Goal: Complete application form: Complete application form

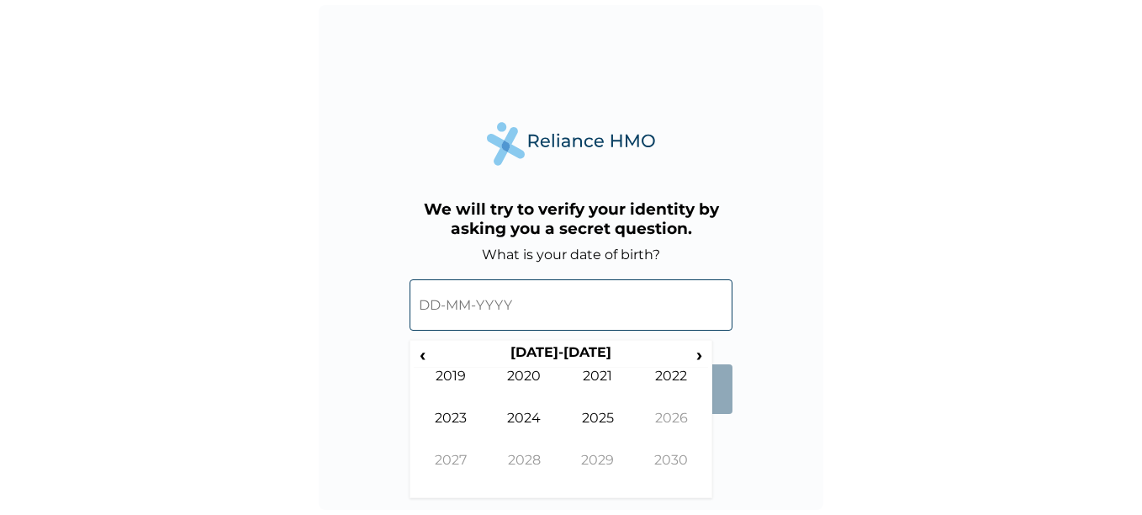
click at [516, 294] on input "text" at bounding box center [571, 304] width 323 height 51
click at [427, 355] on span "‹" at bounding box center [423, 354] width 18 height 21
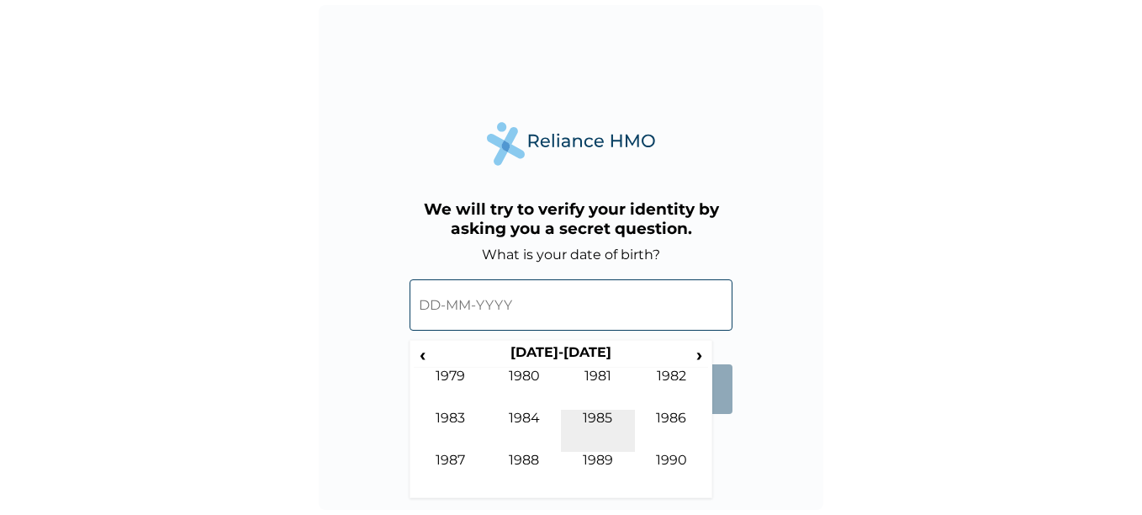
click at [595, 421] on td "1985" at bounding box center [598, 431] width 74 height 42
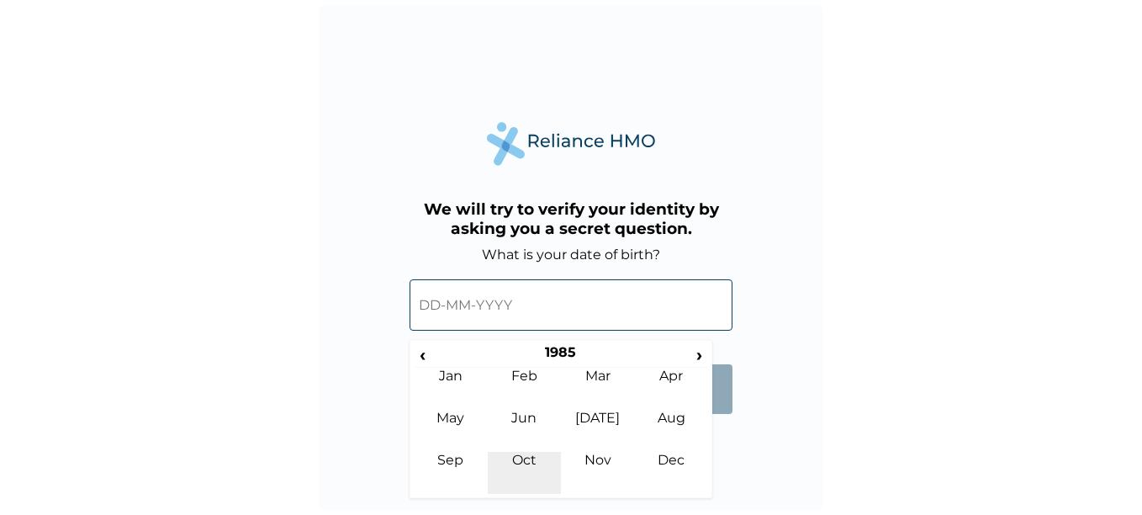
click at [526, 461] on td "Oct" at bounding box center [525, 473] width 74 height 42
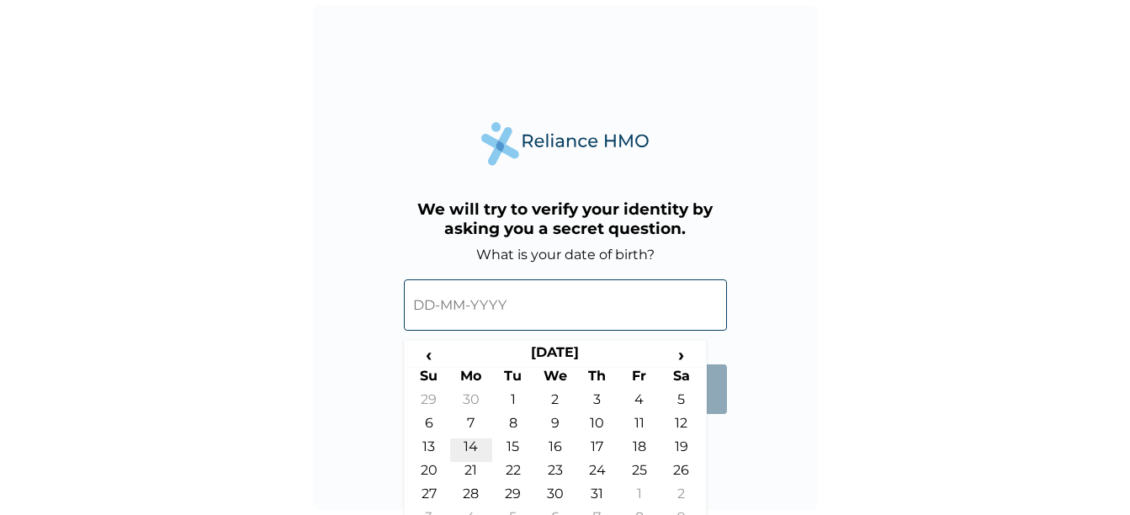
click at [474, 444] on td "14" at bounding box center [471, 450] width 42 height 24
type input "[DATE]"
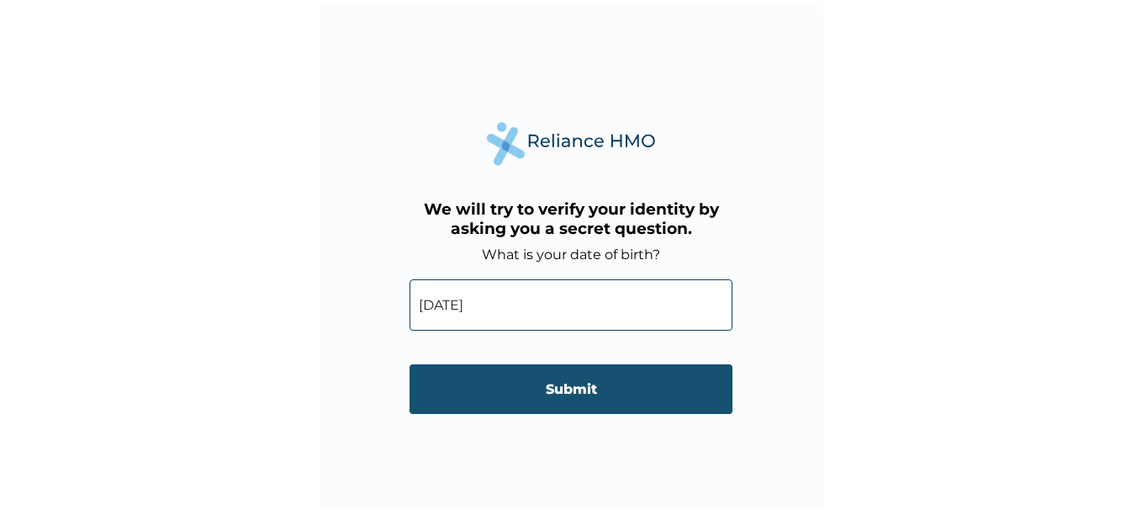
click at [559, 384] on input "Submit" at bounding box center [571, 389] width 323 height 50
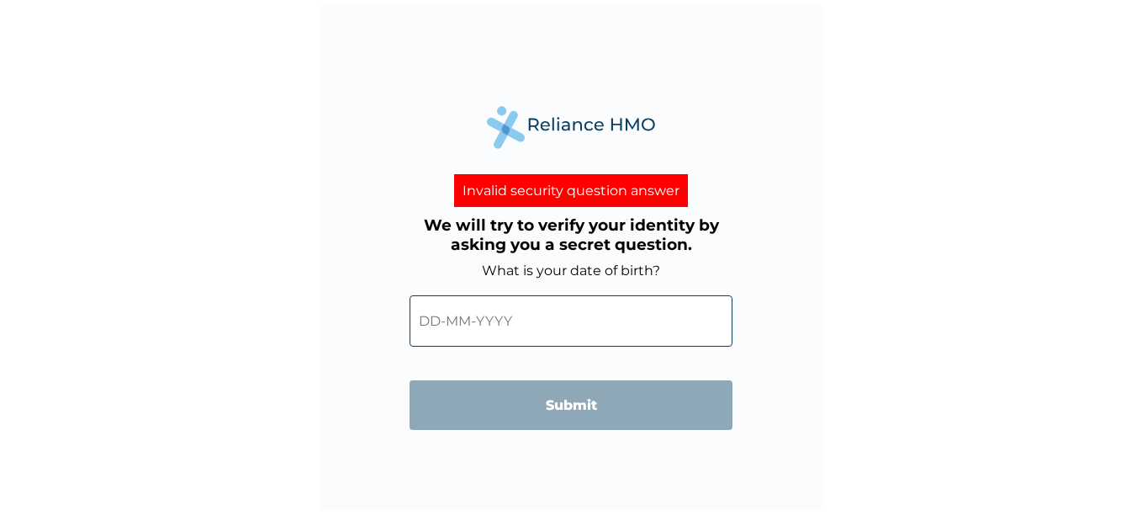
click at [532, 319] on input "text" at bounding box center [571, 320] width 323 height 51
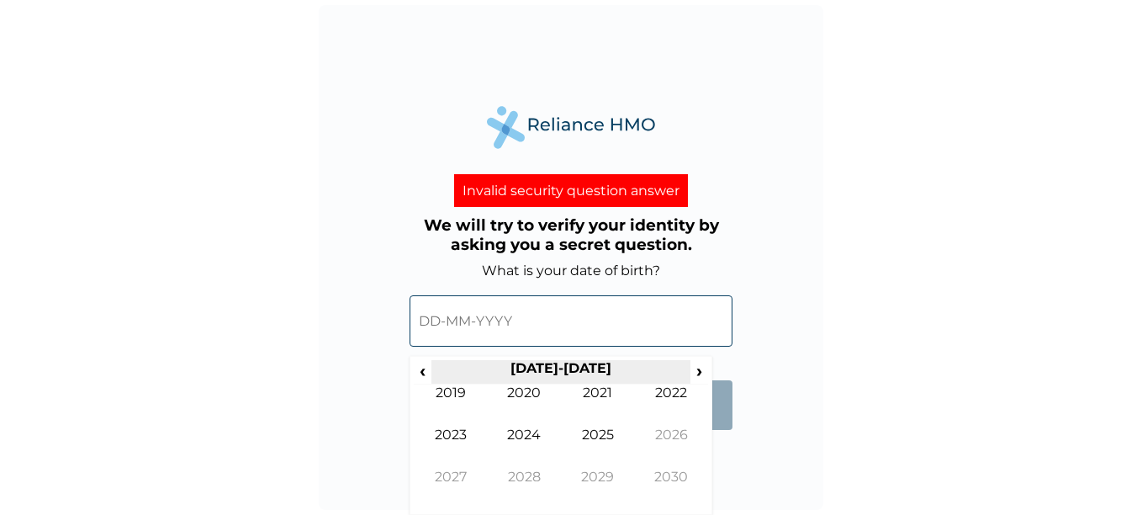
click at [665, 370] on th "[DATE]-[DATE]" at bounding box center [561, 372] width 258 height 24
click at [425, 370] on span "‹" at bounding box center [423, 370] width 18 height 21
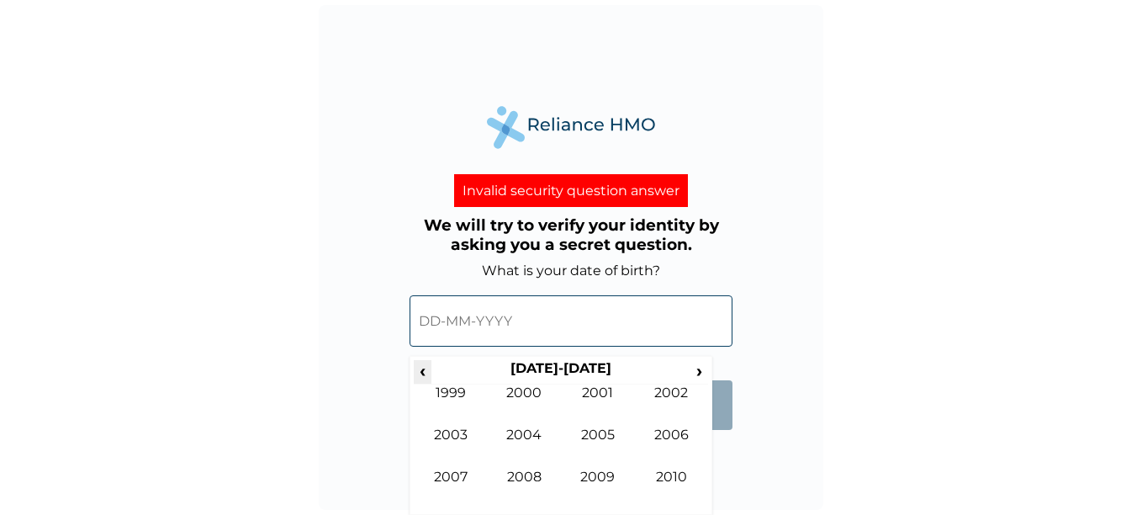
click at [425, 370] on span "‹" at bounding box center [423, 370] width 18 height 21
click at [426, 373] on span "‹" at bounding box center [423, 370] width 18 height 21
click at [680, 433] on td "1986" at bounding box center [672, 447] width 74 height 42
click at [533, 474] on td "Oct" at bounding box center [525, 490] width 74 height 42
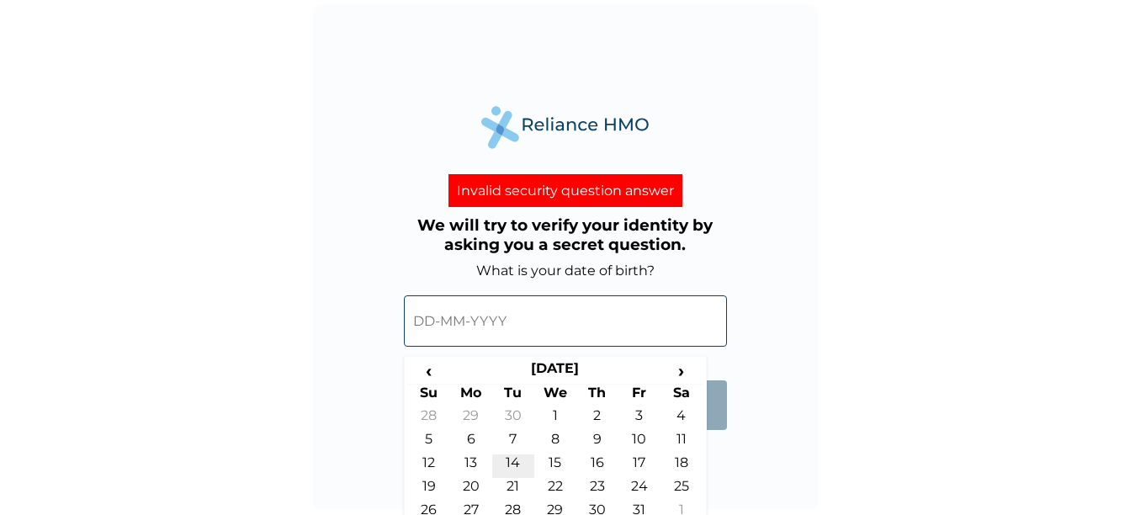
click at [516, 463] on td "14" at bounding box center [513, 466] width 42 height 24
type input "[DATE]"
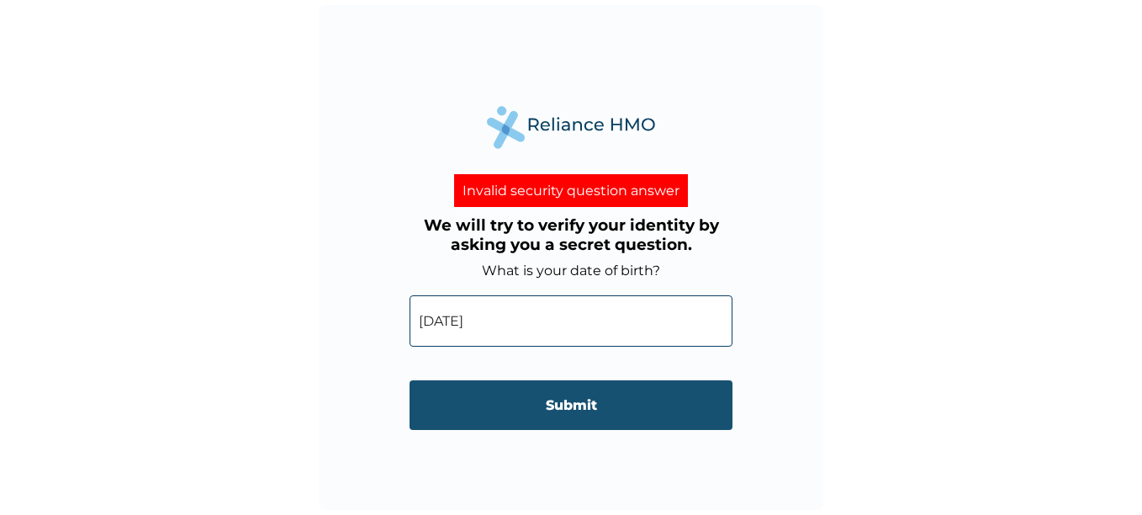
click at [576, 410] on input "Submit" at bounding box center [571, 405] width 323 height 50
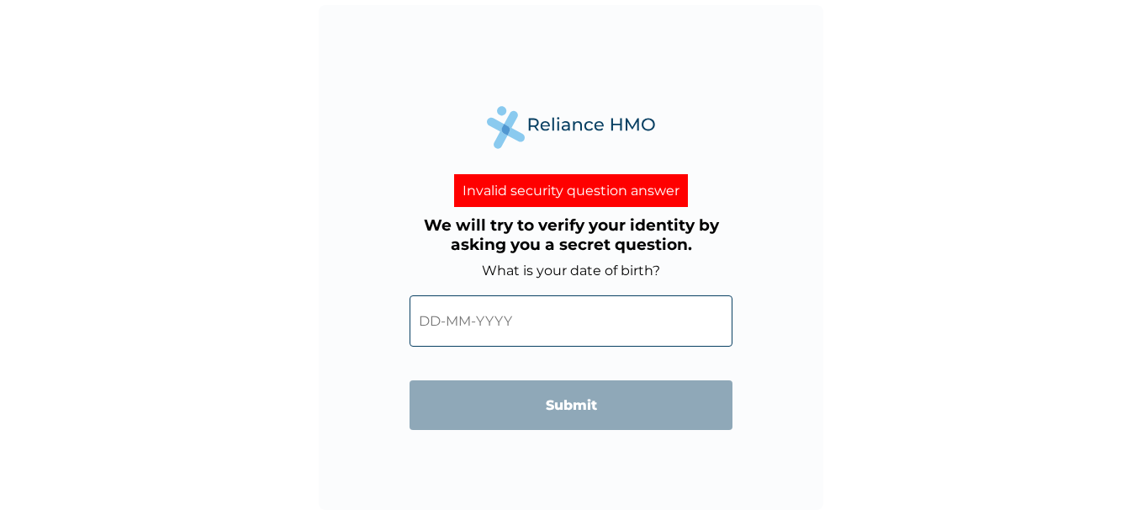
click at [543, 326] on input "text" at bounding box center [571, 320] width 323 height 51
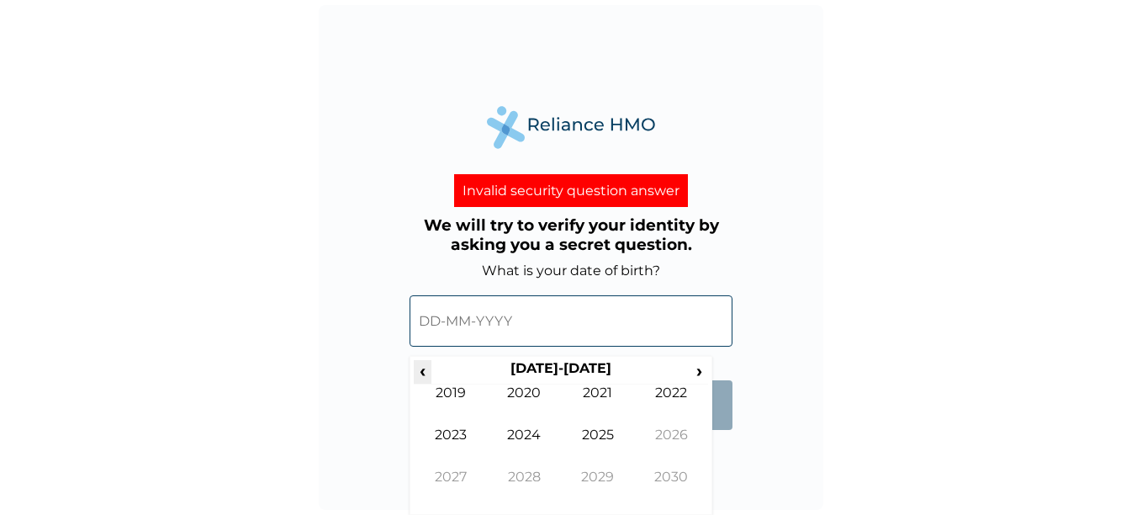
click at [429, 366] on span "‹" at bounding box center [423, 370] width 18 height 21
click at [452, 472] on td "1987" at bounding box center [451, 490] width 74 height 42
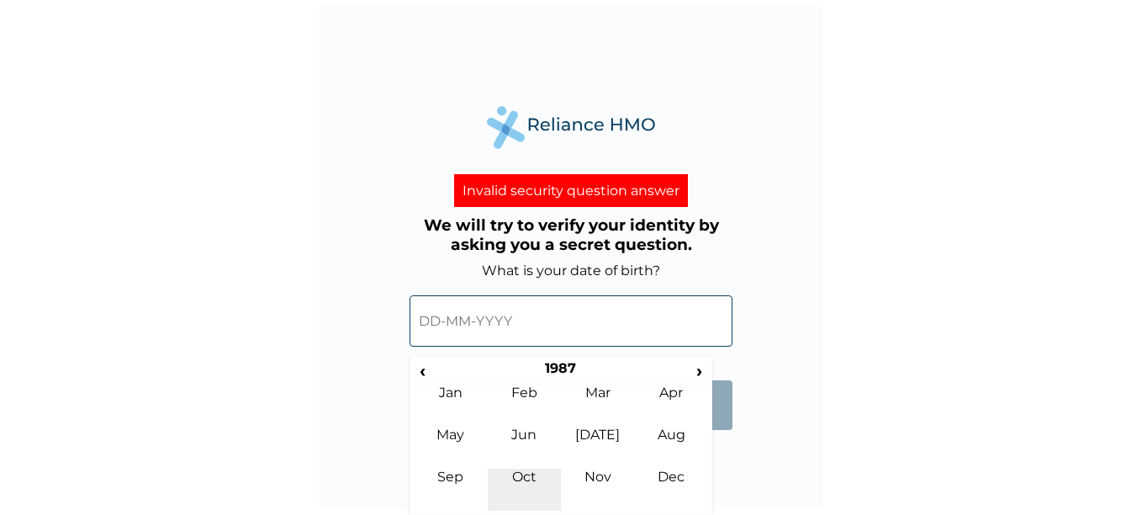
click at [529, 472] on td "Oct" at bounding box center [525, 490] width 74 height 42
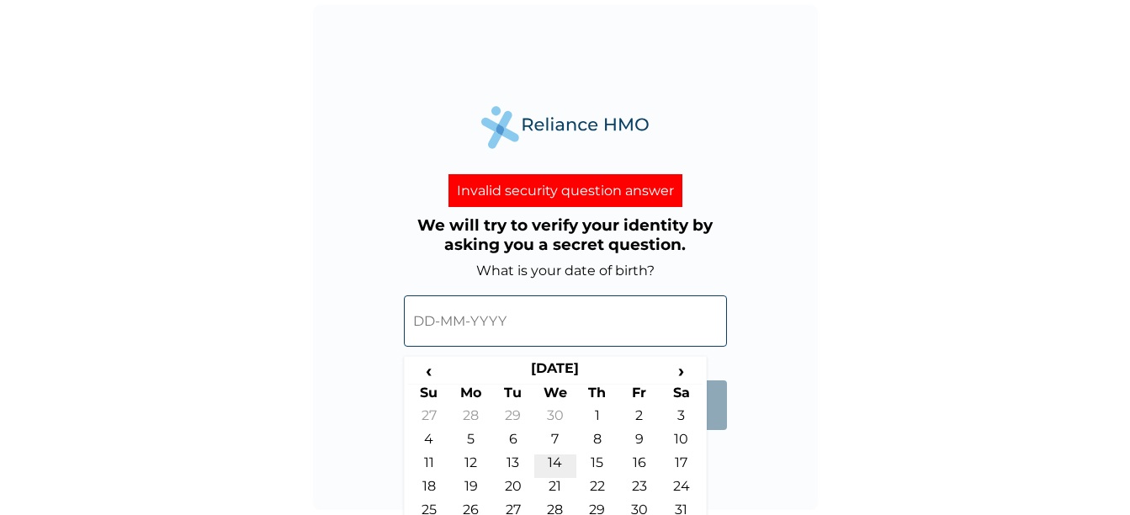
click at [547, 463] on td "14" at bounding box center [555, 466] width 42 height 24
type input "[DATE]"
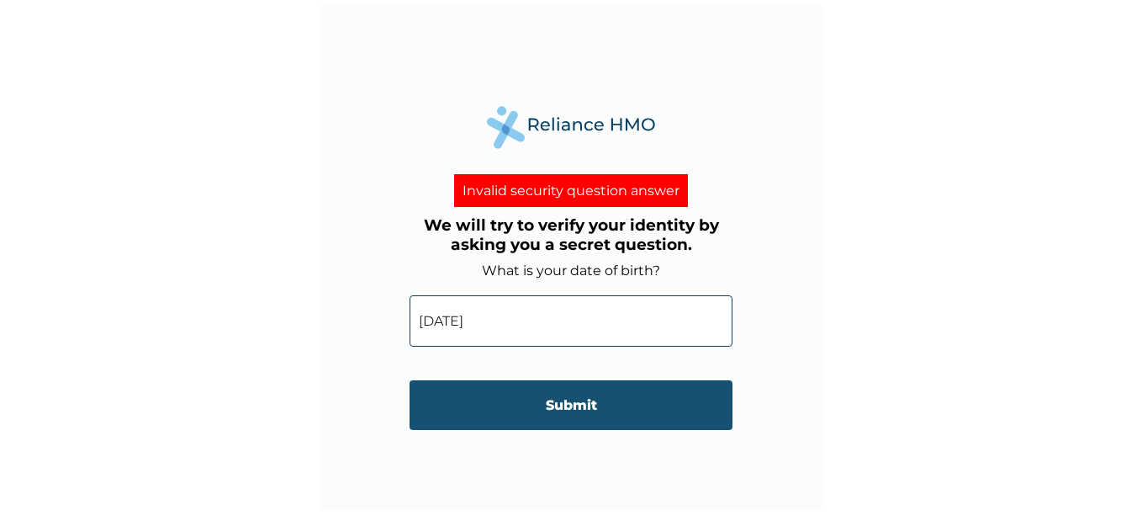
click at [587, 410] on input "Submit" at bounding box center [571, 405] width 323 height 50
